Goal: Complete application form

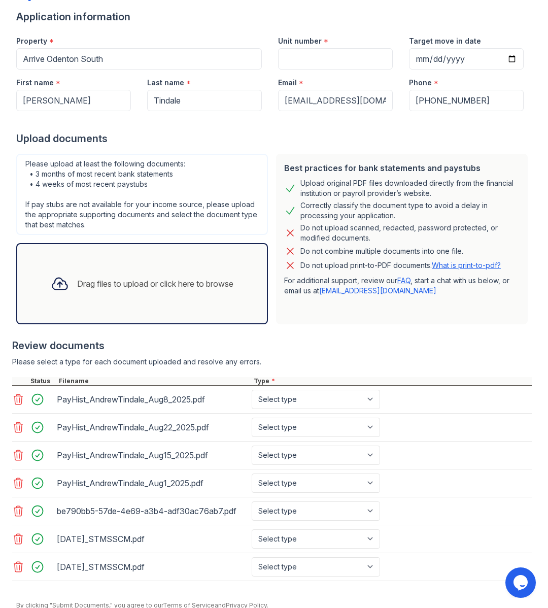
scroll to position [118, 0]
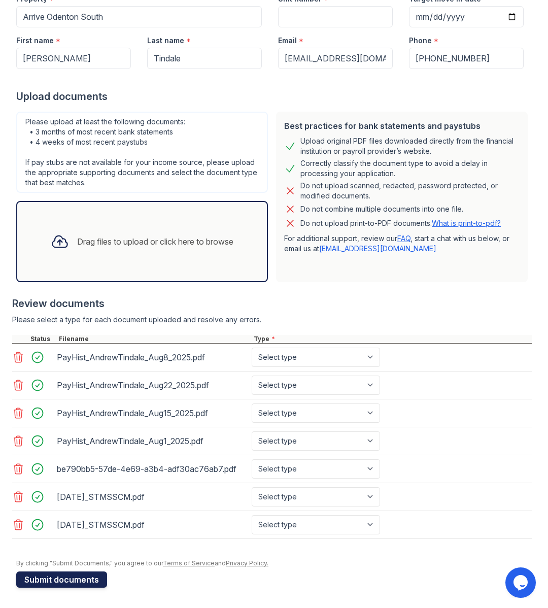
click at [58, 578] on button "Submit documents" at bounding box center [61, 580] width 91 height 16
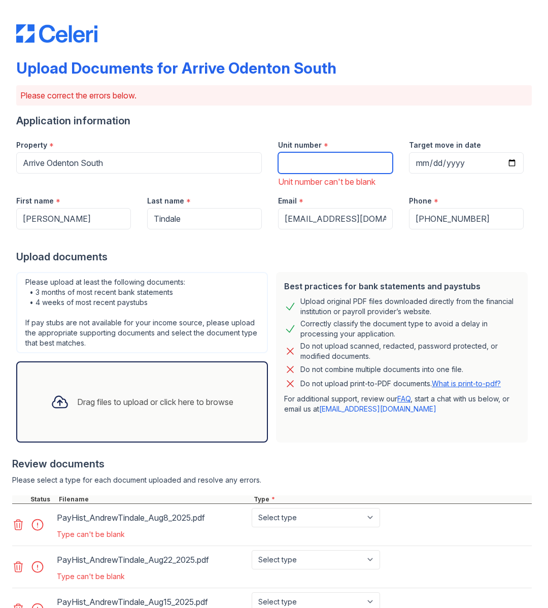
click at [334, 161] on input "Unit number" at bounding box center [335, 162] width 115 height 21
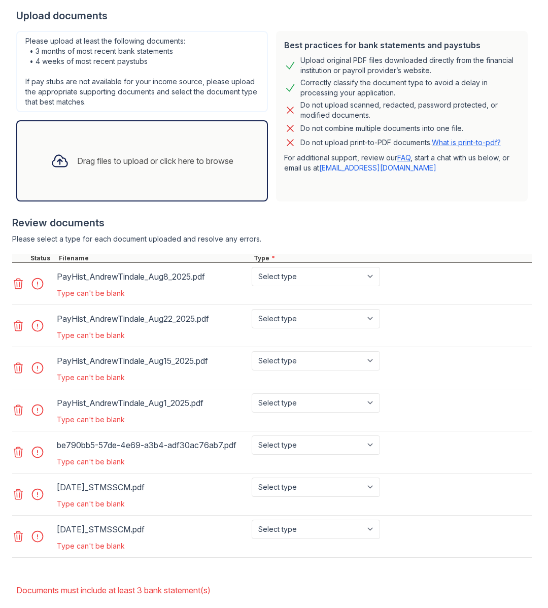
scroll to position [248, 0]
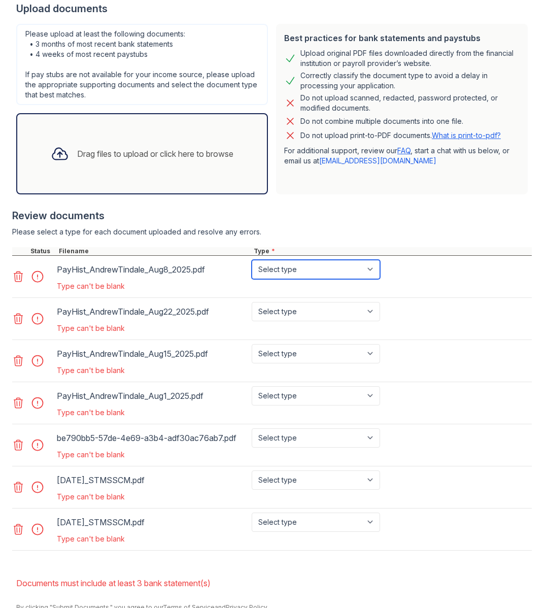
click at [374, 271] on select "Select type Paystub Bank Statement Offer Letter Tax Documents Benefit Award Let…" at bounding box center [316, 269] width 128 height 19
select select "paystub"
click at [252, 260] on select "Select type Paystub Bank Statement Offer Letter Tax Documents Benefit Award Let…" at bounding box center [316, 269] width 128 height 19
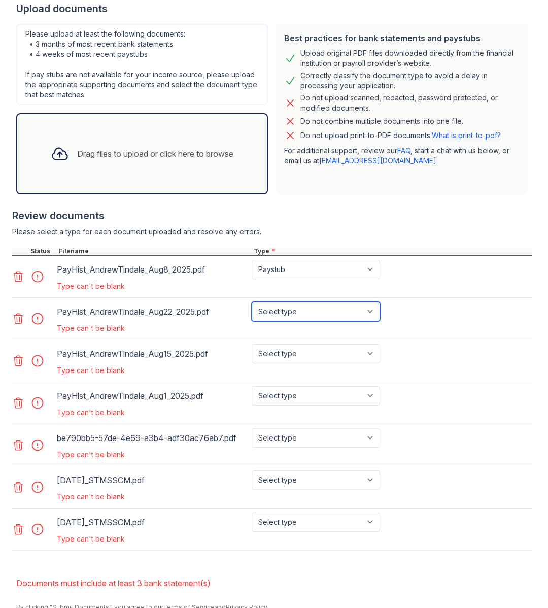
click at [370, 314] on select "Select type Paystub Bank Statement Offer Letter Tax Documents Benefit Award Let…" at bounding box center [316, 311] width 128 height 19
select select "paystub"
click at [252, 302] on select "Select type Paystub Bank Statement Offer Letter Tax Documents Benefit Award Let…" at bounding box center [316, 311] width 128 height 19
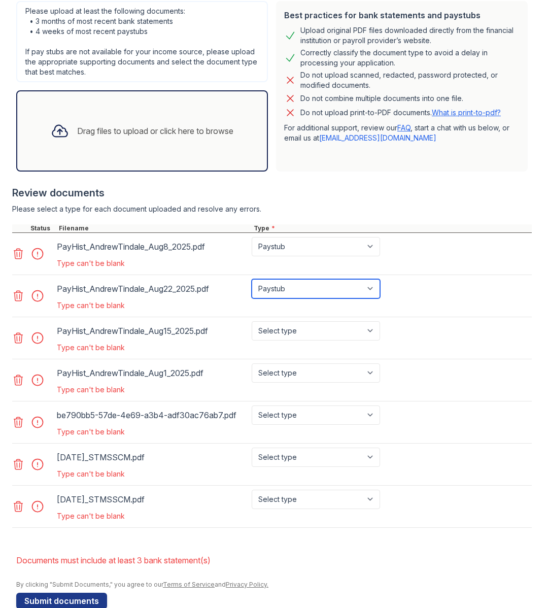
scroll to position [285, 0]
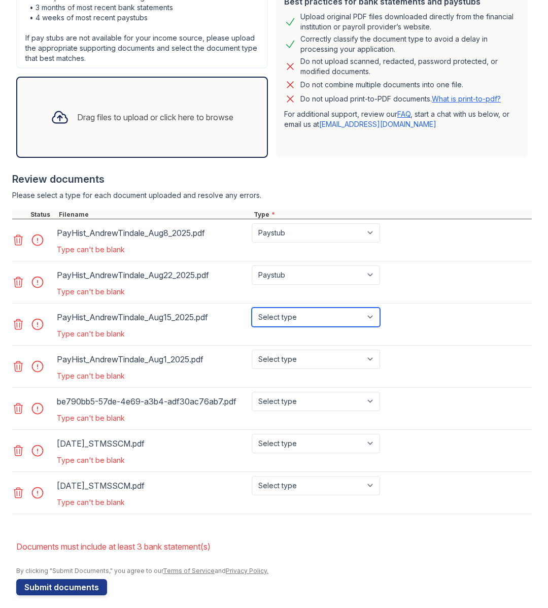
click at [373, 316] on select "Select type Paystub Bank Statement Offer Letter Tax Documents Benefit Award Let…" at bounding box center [316, 317] width 128 height 19
select select "paystub"
click at [252, 308] on select "Select type Paystub Bank Statement Offer Letter Tax Documents Benefit Award Let…" at bounding box center [316, 317] width 128 height 19
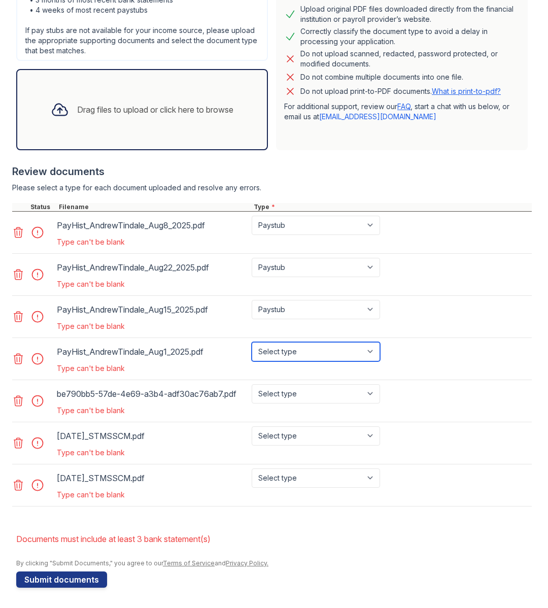
click at [371, 351] on select "Select type Paystub Bank Statement Offer Letter Tax Documents Benefit Award Let…" at bounding box center [316, 351] width 128 height 19
select select "paystub"
click at [252, 342] on select "Select type Paystub Bank Statement Offer Letter Tax Documents Benefit Award Let…" at bounding box center [316, 351] width 128 height 19
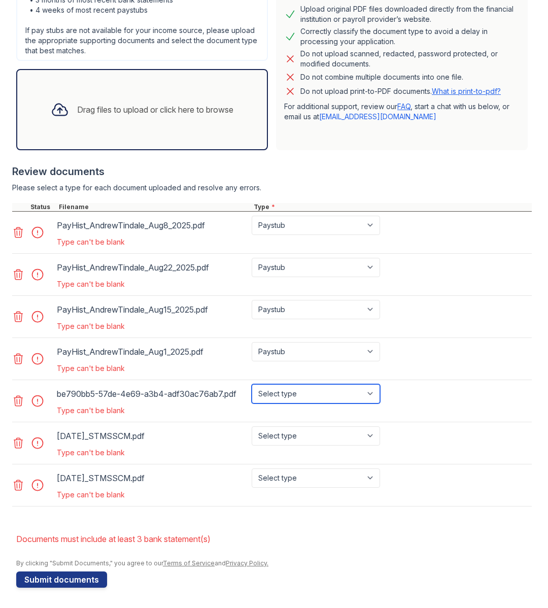
click at [374, 391] on select "Select type Paystub Bank Statement Offer Letter Tax Documents Benefit Award Let…" at bounding box center [316, 393] width 128 height 19
select select "bank_statement"
click at [252, 384] on select "Select type Paystub Bank Statement Offer Letter Tax Documents Benefit Award Let…" at bounding box center [316, 393] width 128 height 19
click at [370, 435] on select "Select type Paystub Bank Statement Offer Letter Tax Documents Benefit Award Let…" at bounding box center [316, 436] width 128 height 19
select select "bank_statement"
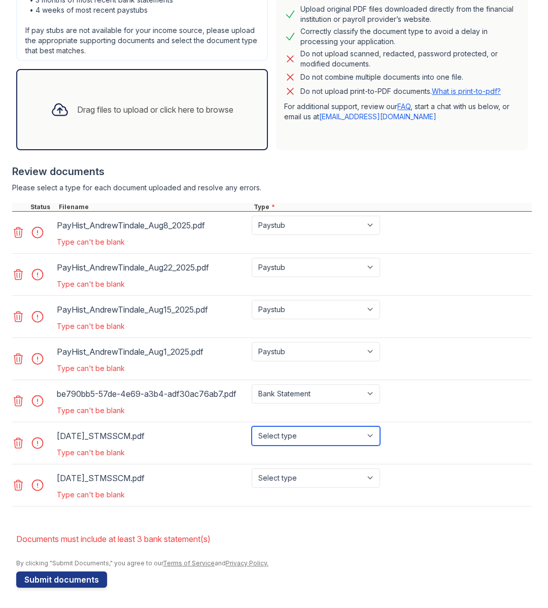
click at [252, 427] on select "Select type Paystub Bank Statement Offer Letter Tax Documents Benefit Award Let…" at bounding box center [316, 436] width 128 height 19
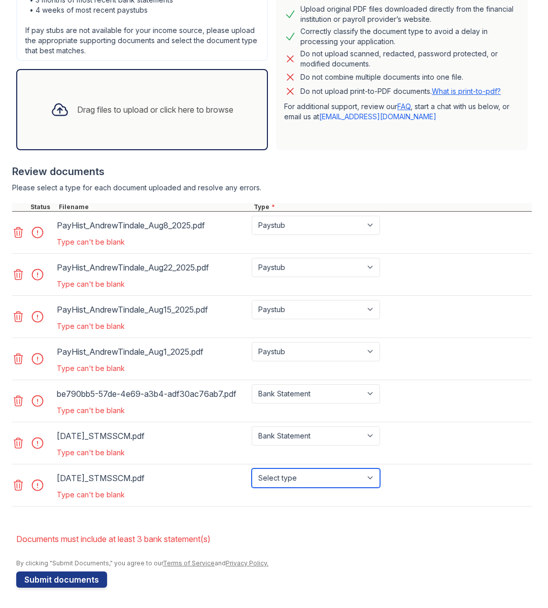
click at [373, 478] on select "Select type Paystub Bank Statement Offer Letter Tax Documents Benefit Award Let…" at bounding box center [316, 478] width 128 height 19
select select "bank_statement"
click at [252, 469] on select "Select type Paystub Bank Statement Offer Letter Tax Documents Benefit Award Let…" at bounding box center [316, 478] width 128 height 19
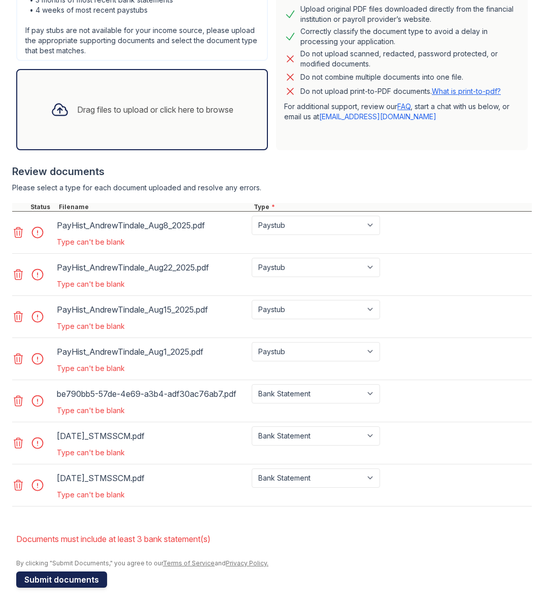
click at [64, 579] on button "Submit documents" at bounding box center [61, 580] width 91 height 16
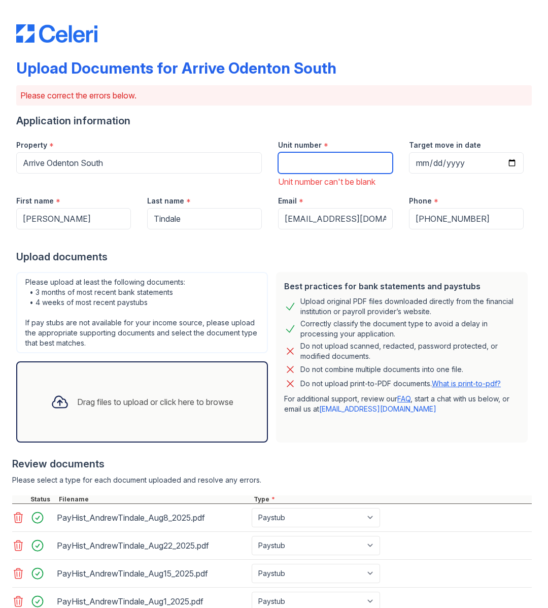
click at [321, 163] on input "Unit number" at bounding box center [335, 162] width 115 height 21
type input "203"
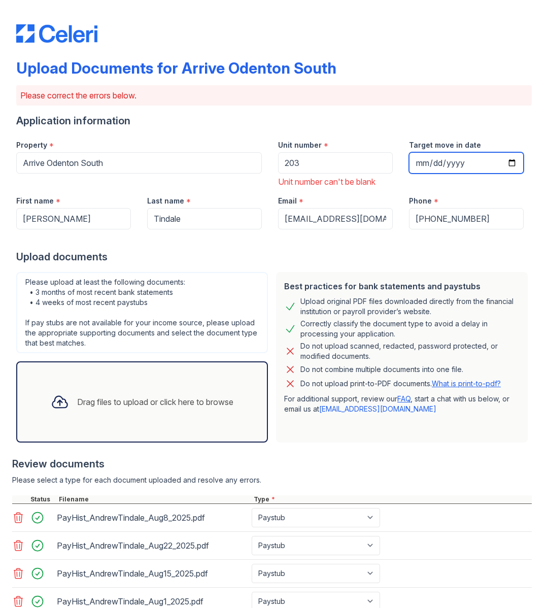
click at [514, 162] on input "Target move in date" at bounding box center [466, 162] width 115 height 21
type input "[DATE]"
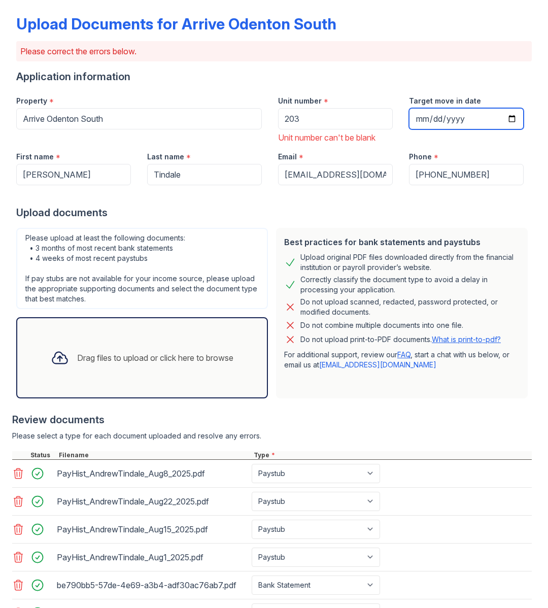
scroll to position [160, 0]
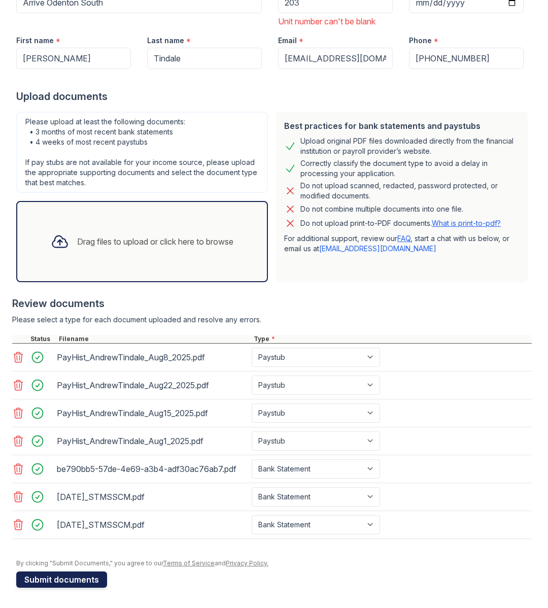
click at [48, 579] on button "Submit documents" at bounding box center [61, 580] width 91 height 16
